Goal: Register for event/course

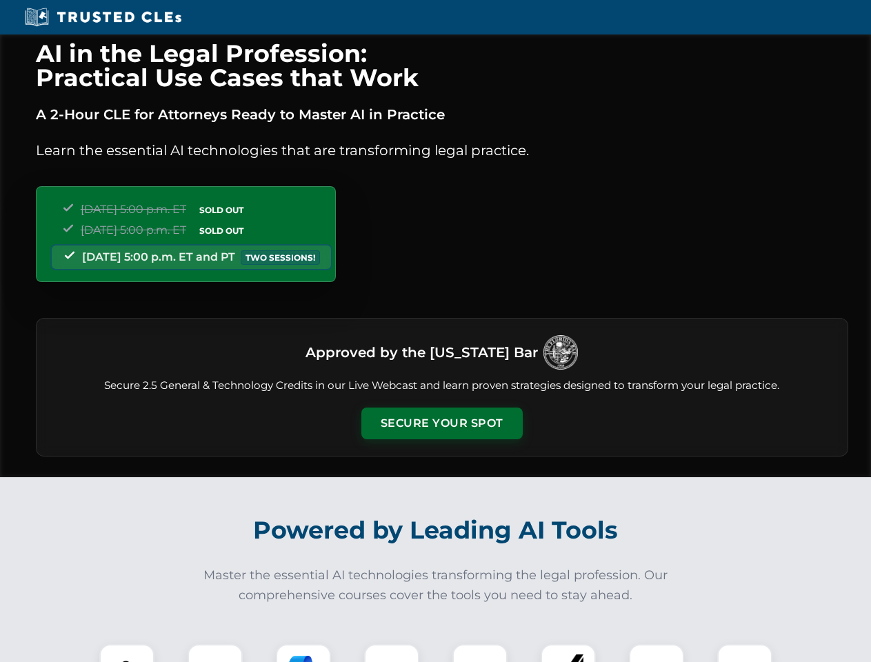
click at [441, 424] on button "Secure Your Spot" at bounding box center [441, 424] width 161 height 32
click at [127, 653] on img at bounding box center [127, 672] width 40 height 40
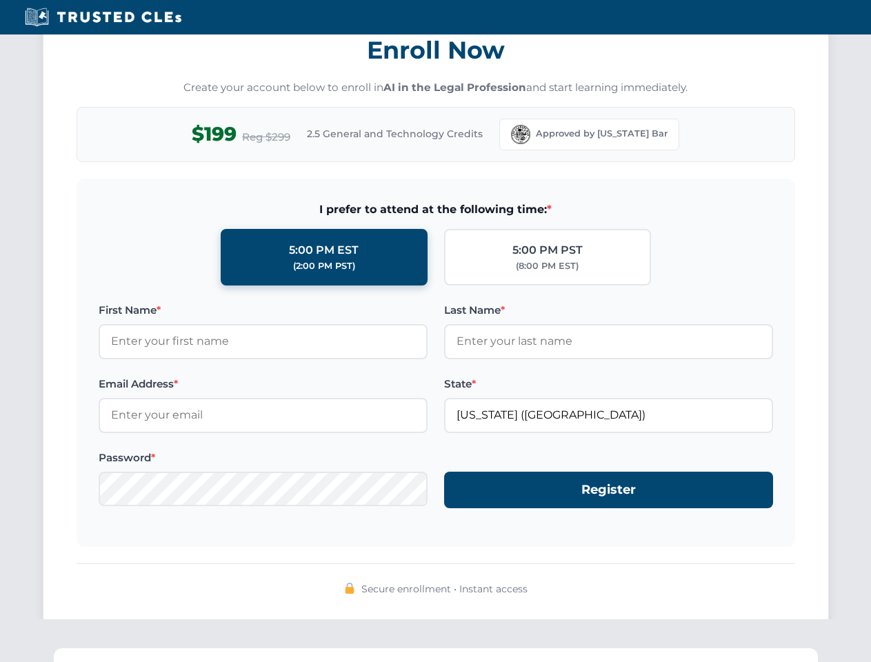
scroll to position [1354, 0]
